Goal: Submit feedback/report problem

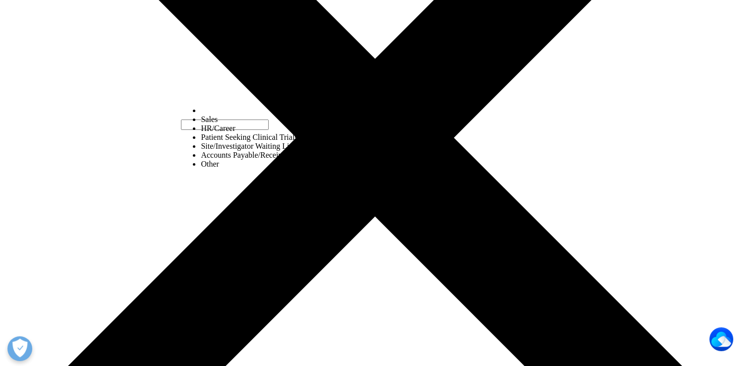
select select "Other"
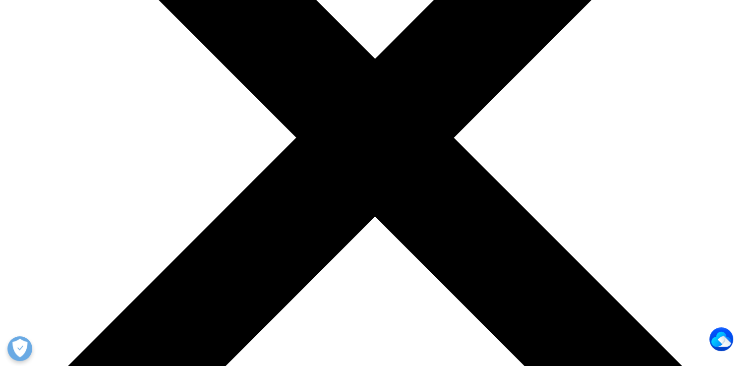
type input "Eva"
type input "[PERSON_NAME]"
type input "RN/BSN"
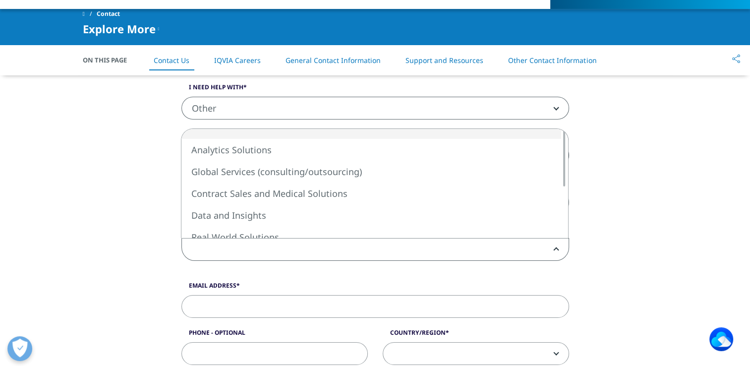
click at [223, 249] on span at bounding box center [375, 249] width 386 height 23
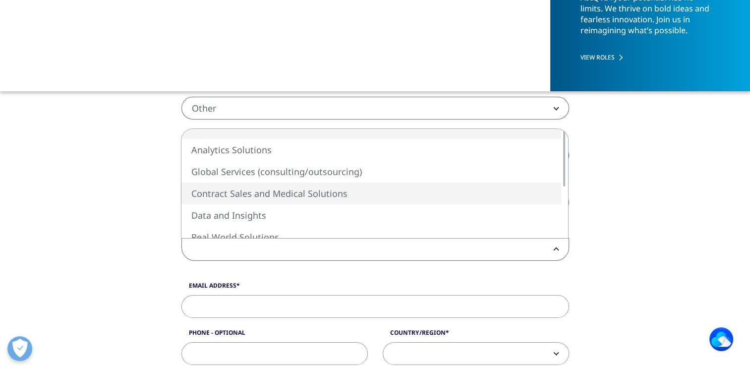
select select "Contract Sales and Medical Solutions"
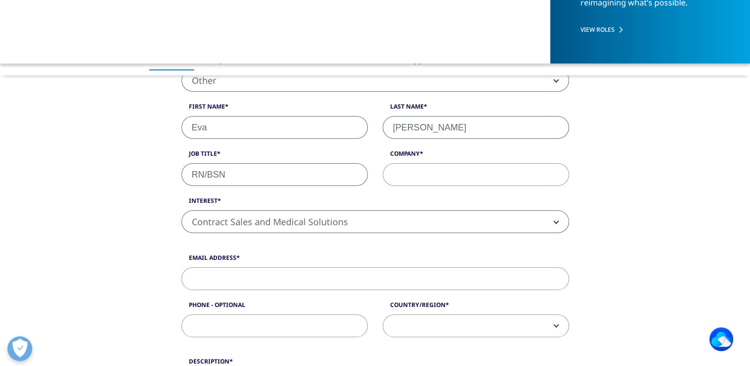
scroll to position [297, 0]
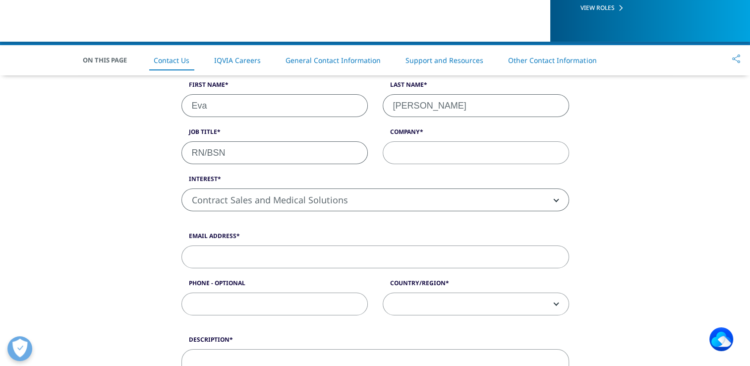
click at [239, 261] on input "Email Address" at bounding box center [374, 256] width 387 height 23
type input "[EMAIL_ADDRESS][DOMAIN_NAME]"
type input "Med Best Recruiting"
type input "5405773898"
select select "[GEOGRAPHIC_DATA]"
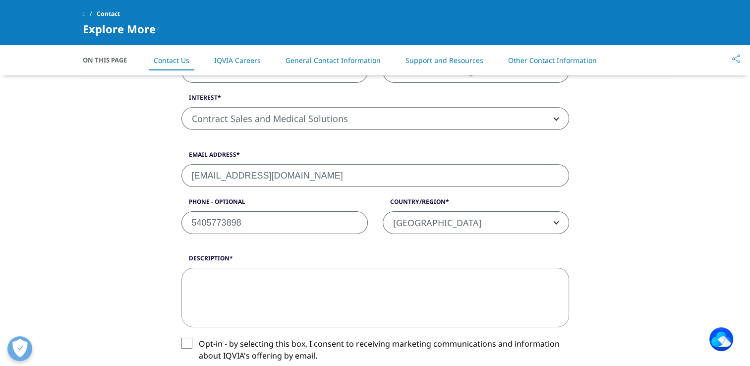
scroll to position [396, 0]
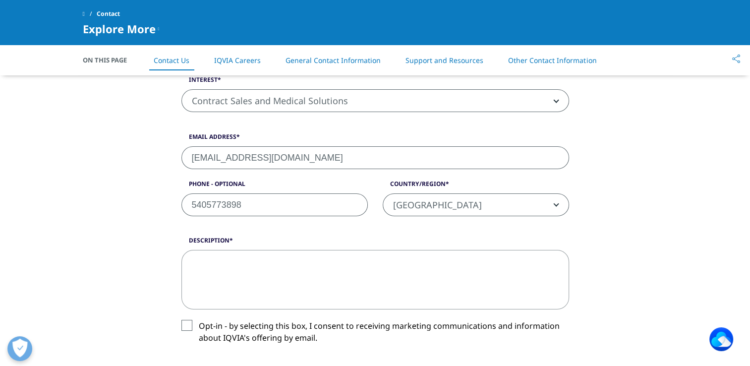
click at [241, 280] on textarea "Description" at bounding box center [374, 279] width 387 height 59
type textarea "n"
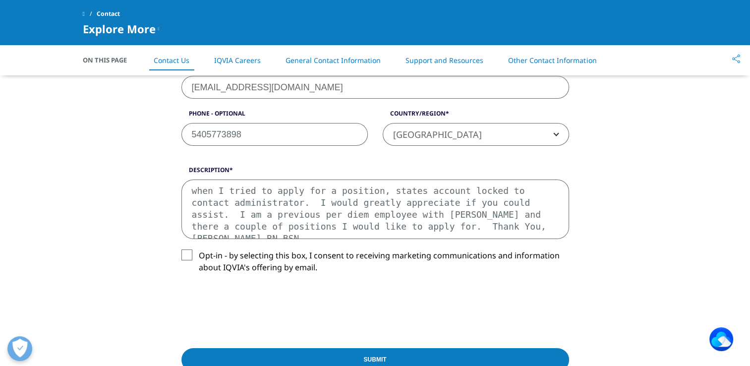
scroll to position [545, 0]
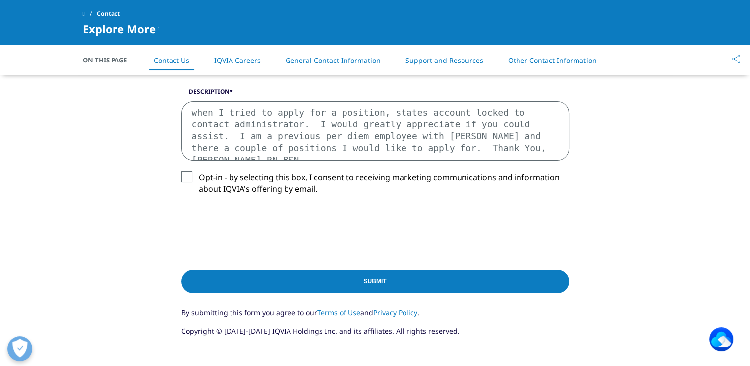
type textarea "when I tried to apply for a position, states account locked to contact administ…"
click at [187, 179] on label "Opt-in - by selecting this box, I consent to receiving marketing communications…" at bounding box center [374, 185] width 387 height 29
click at [199, 171] on input "Opt-in - by selecting this box, I consent to receiving marketing communications…" at bounding box center [199, 171] width 0 height 0
click at [386, 281] on input "Submit" at bounding box center [374, 281] width 387 height 23
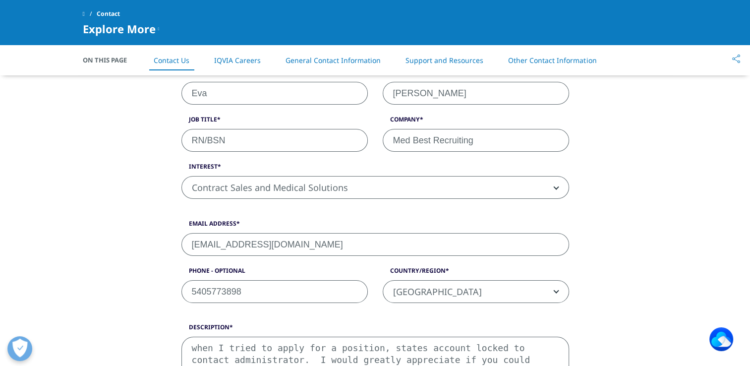
scroll to position [268, 0]
